Goal: Task Accomplishment & Management: Manage account settings

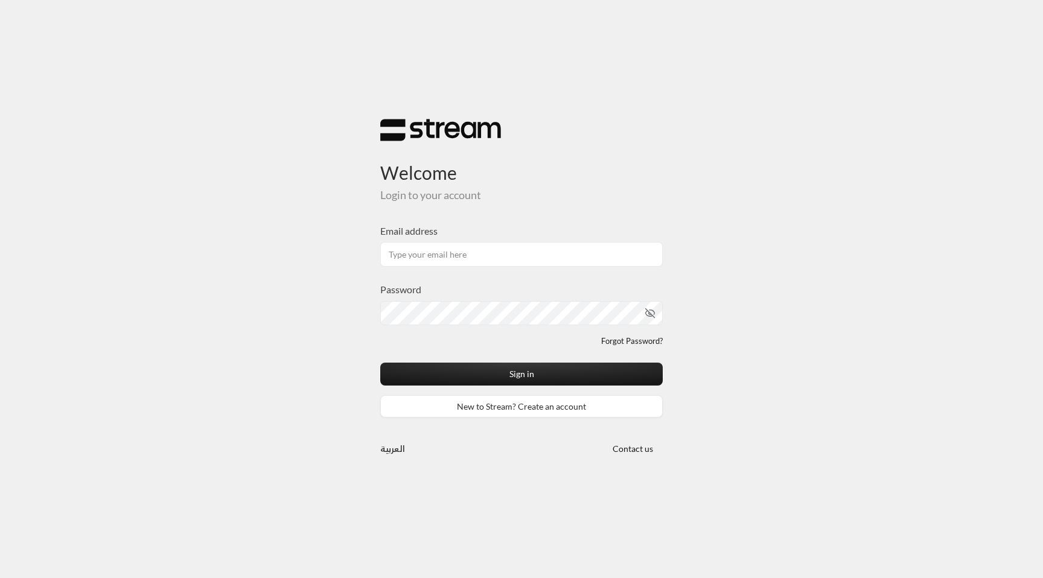
click at [590, 211] on form "Welcome Login to your account Email address Password Forgot Password? Sign in N…" at bounding box center [521, 280] width 282 height 276
click at [475, 261] on input "Email address" at bounding box center [521, 254] width 282 height 25
type input "[EMAIL_ADDRESS][DOMAIN_NAME]"
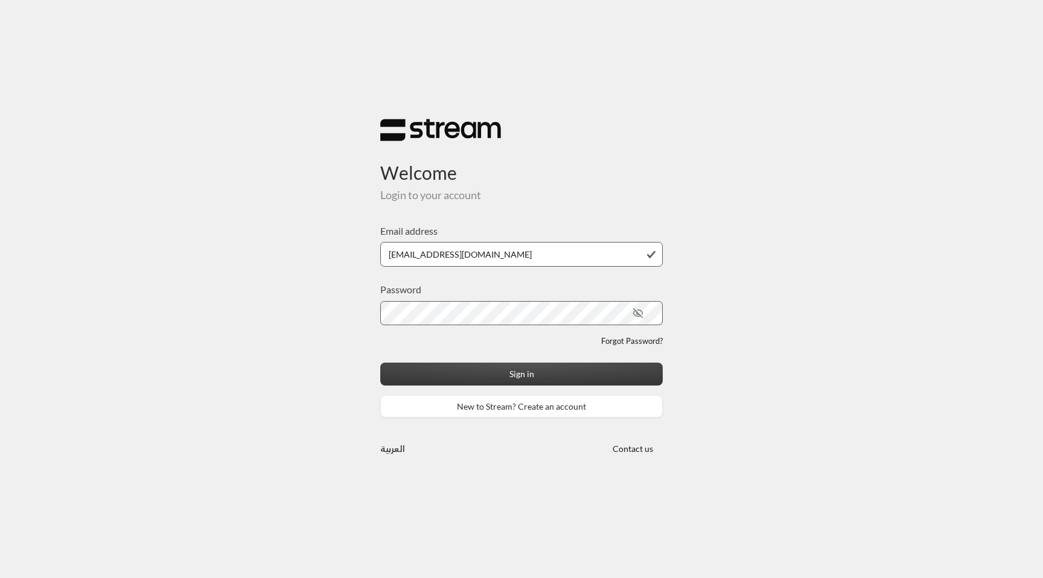
click at [492, 376] on button "Sign in" at bounding box center [521, 374] width 282 height 22
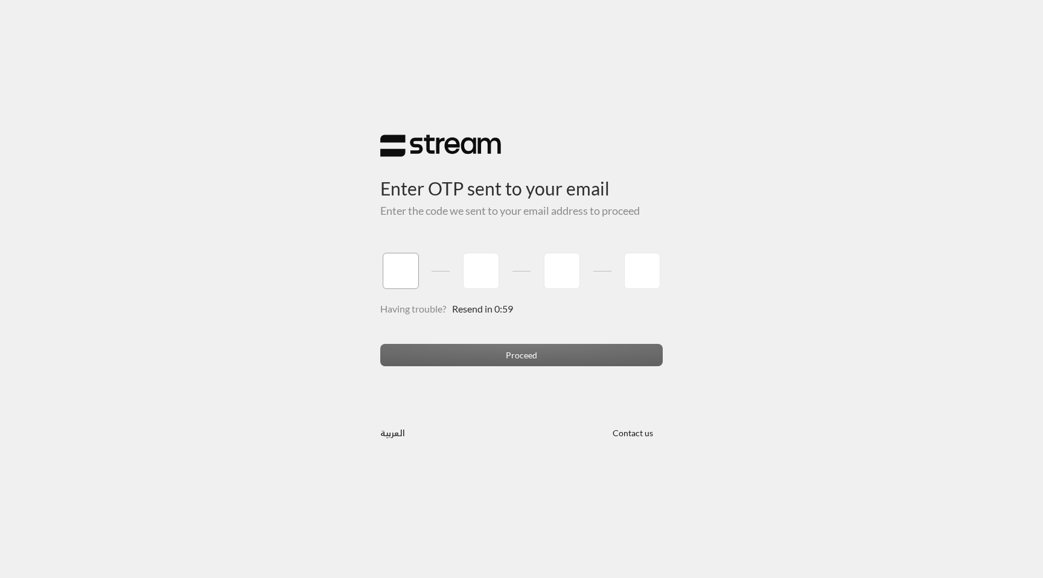
type input "1"
type input "2"
type input "3"
type input "4"
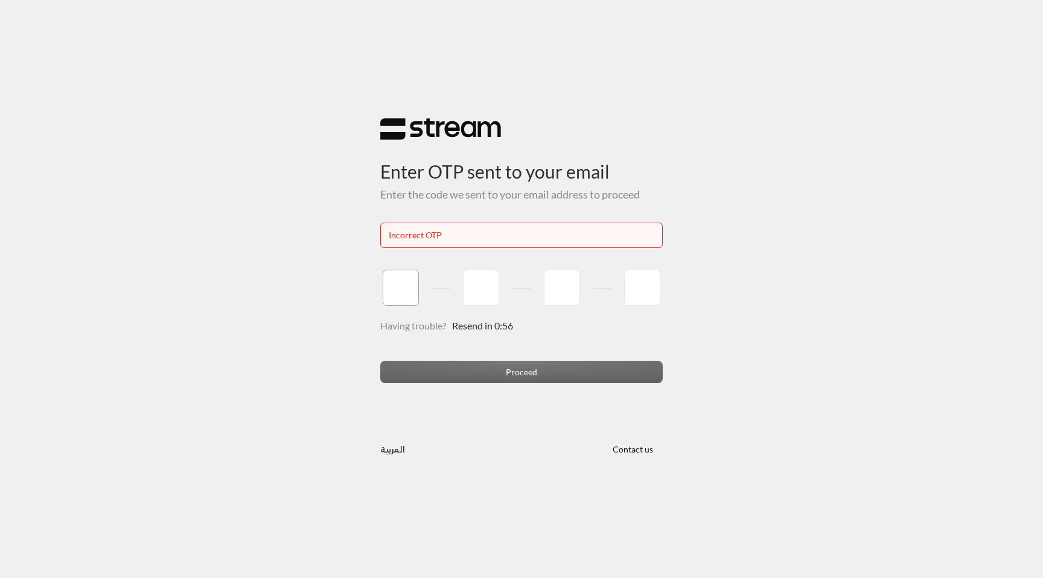
click at [405, 297] on input "tel" at bounding box center [401, 288] width 36 height 36
